Goal: Task Accomplishment & Management: Manage account settings

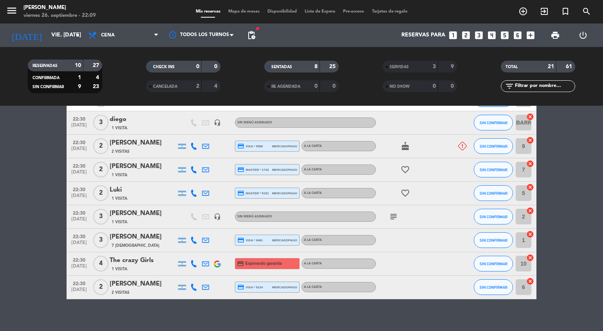
scroll to position [201, 0]
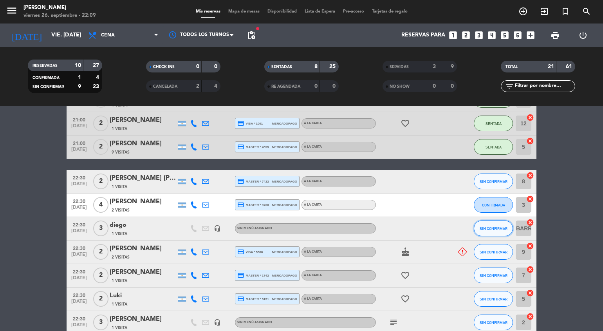
click at [492, 225] on button "SIN CONFIRMAR" at bounding box center [492, 228] width 39 height 16
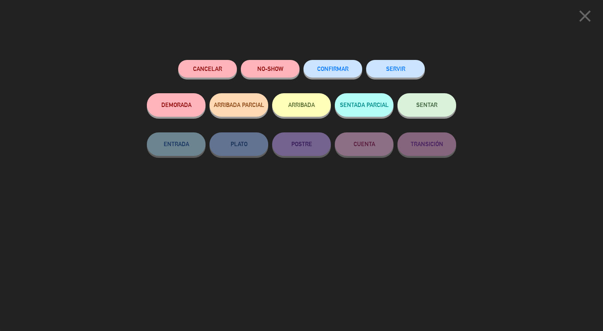
click at [218, 70] on button "Cancelar" at bounding box center [207, 69] width 59 height 18
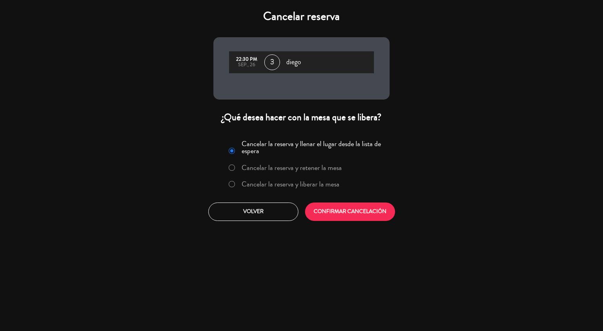
click at [318, 187] on label "Cancelar la reserva y liberar la mesa" at bounding box center [290, 183] width 98 height 7
click at [360, 214] on button "CONFIRMAR CANCELACIÓN" at bounding box center [350, 211] width 90 height 18
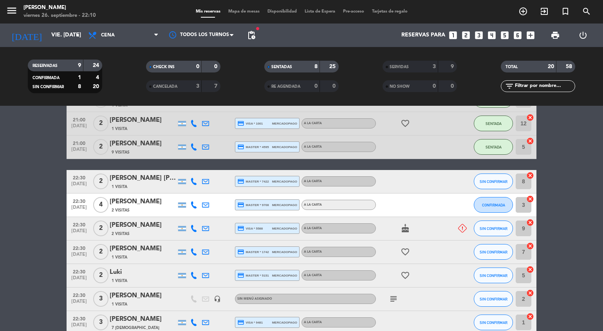
click at [461, 230] on icon at bounding box center [462, 228] width 9 height 9
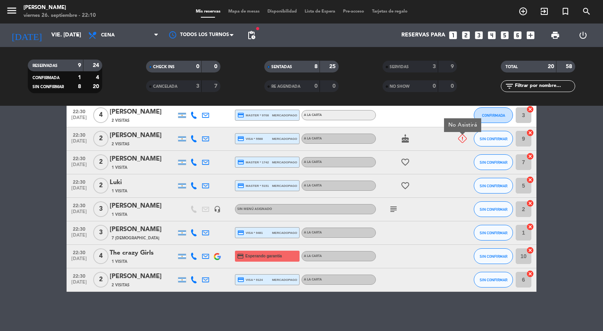
click at [194, 142] on icon at bounding box center [193, 138] width 7 height 7
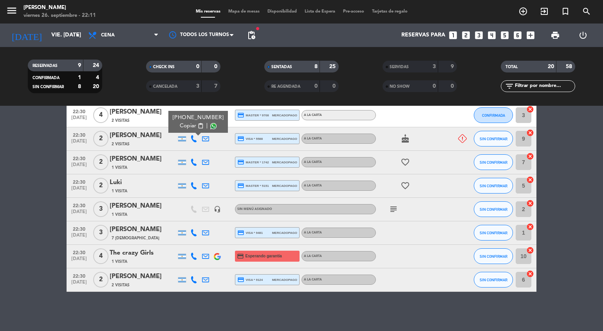
click at [116, 139] on div "Esteban Sansalone" at bounding box center [143, 135] width 67 height 10
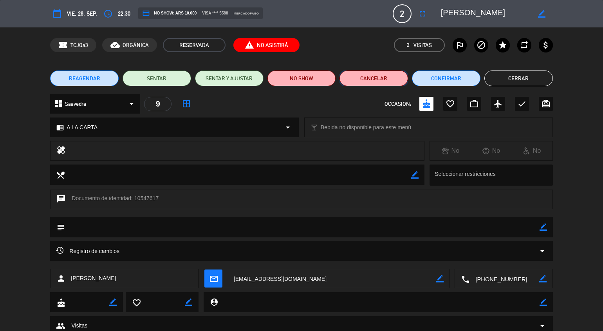
click at [376, 79] on button "Cancelar" at bounding box center [373, 78] width 68 height 16
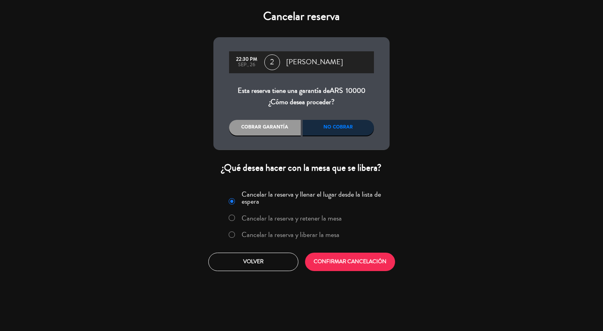
click at [296, 236] on label "Cancelar la reserva y liberar la mesa" at bounding box center [290, 234] width 98 height 7
click at [354, 268] on button "CONFIRMAR CANCELACIÓN" at bounding box center [350, 261] width 90 height 18
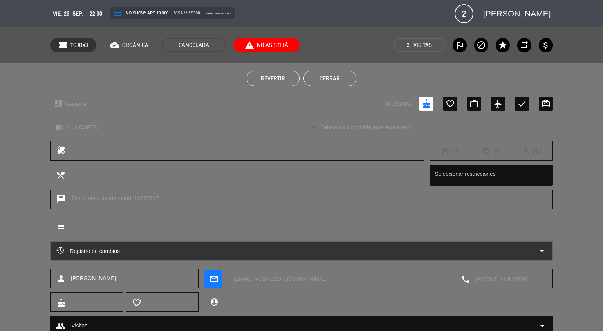
scroll to position [237, 0]
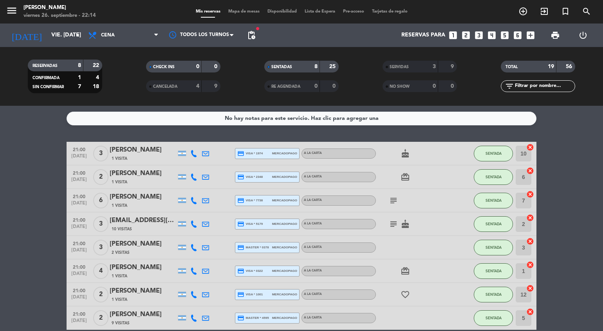
scroll to position [237, 0]
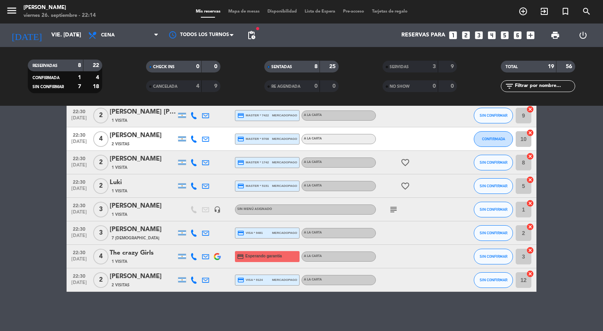
drag, startPoint x: 505, startPoint y: 35, endPoint x: 500, endPoint y: 29, distance: 8.3
click at [505, 35] on icon "looks_5" at bounding box center [504, 35] width 10 height 10
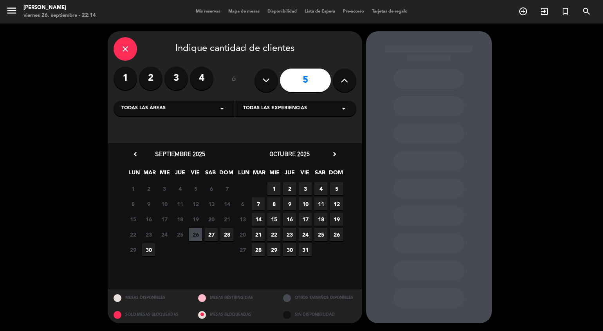
click at [196, 233] on span "26" at bounding box center [195, 234] width 13 height 13
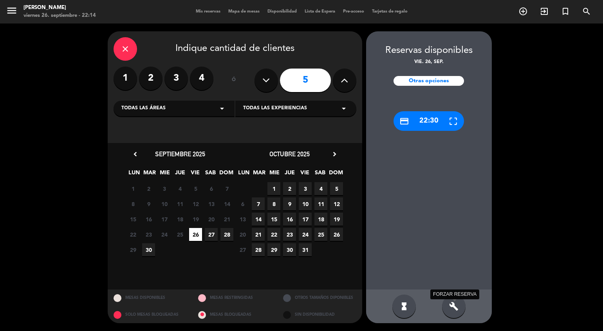
click at [457, 305] on icon "build" at bounding box center [453, 305] width 9 height 9
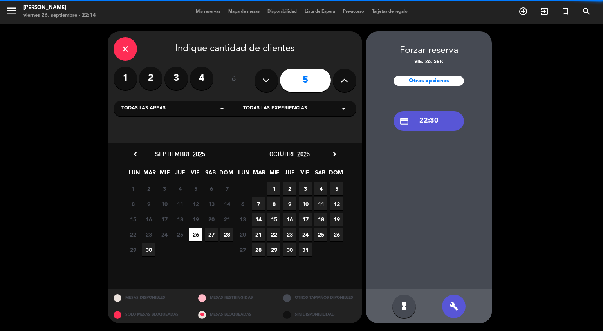
click at [424, 116] on div "credit_card 22:30" at bounding box center [428, 121] width 70 height 20
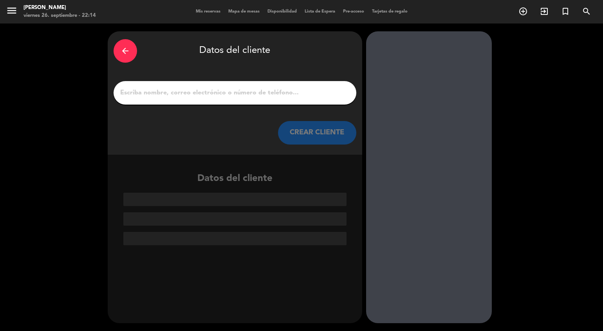
click at [233, 93] on input "1" at bounding box center [234, 92] width 231 height 11
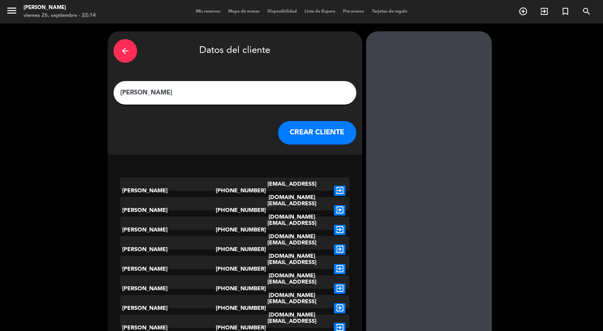
type input "[PERSON_NAME]"
click at [331, 128] on button "CREAR CLIENTE" at bounding box center [317, 132] width 78 height 23
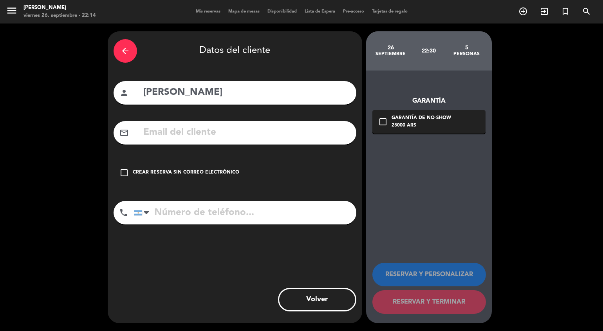
click at [181, 172] on div "Crear reserva sin correo electrónico" at bounding box center [186, 173] width 106 height 8
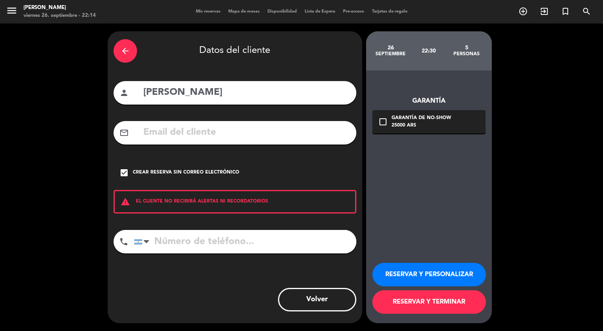
drag, startPoint x: 434, startPoint y: 272, endPoint x: 440, endPoint y: 277, distance: 8.0
click at [434, 272] on button "RESERVAR Y PERSONALIZAR" at bounding box center [428, 274] width 113 height 23
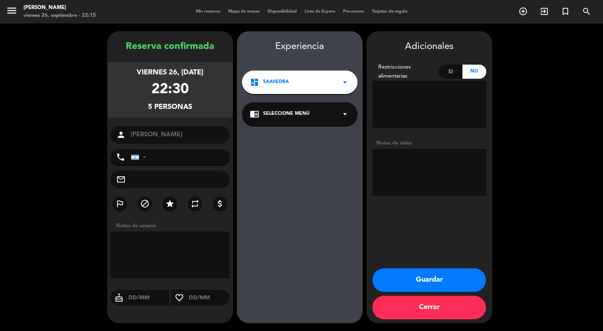
click at [466, 281] on button "Guardar" at bounding box center [428, 279] width 113 height 23
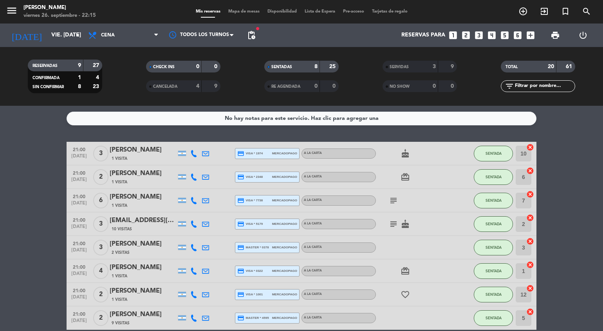
scroll to position [260, 0]
